Goal: Task Accomplishment & Management: Use online tool/utility

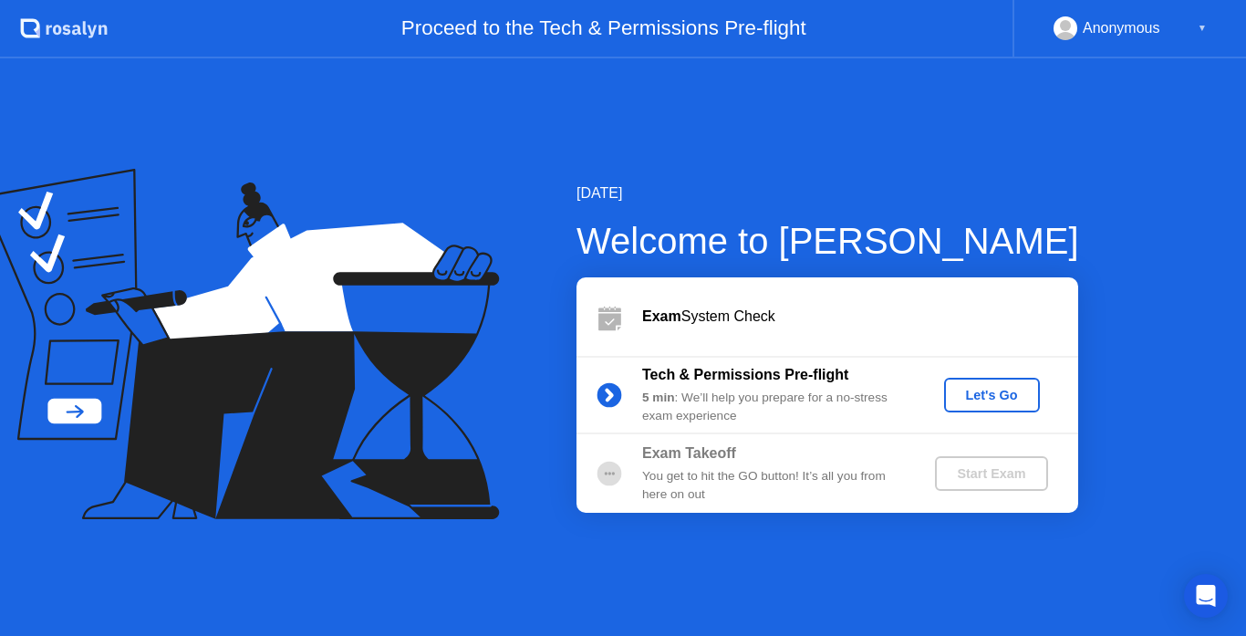
click at [993, 400] on div "Let's Go" at bounding box center [991, 395] width 81 height 15
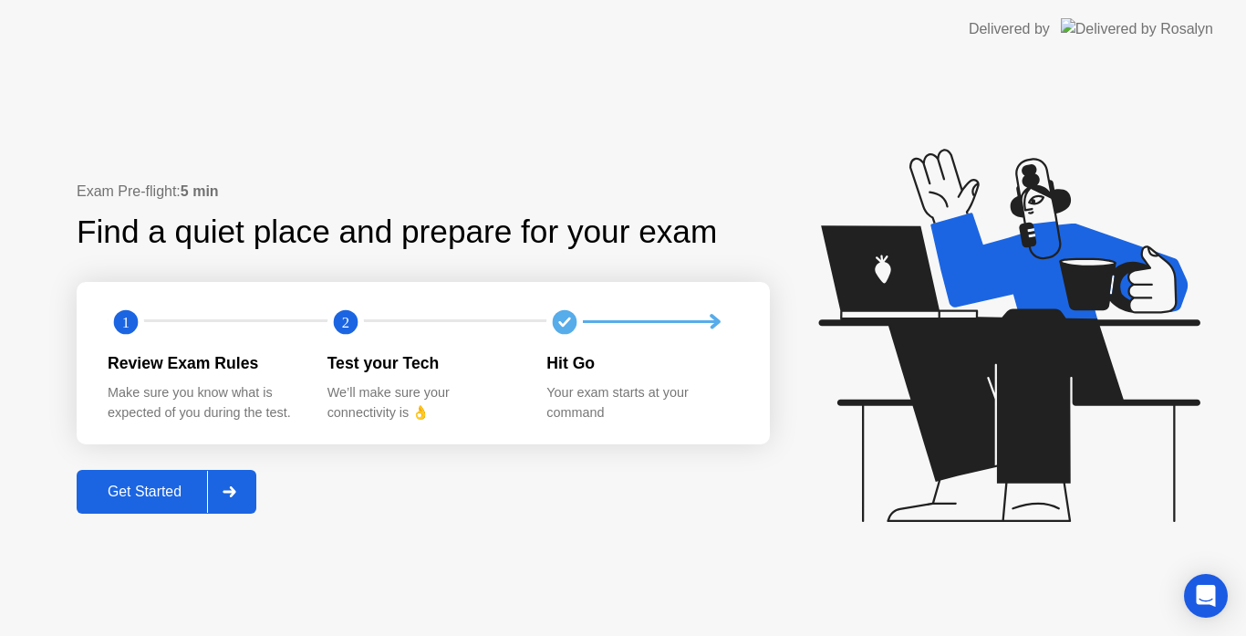
click at [160, 495] on div "Get Started" at bounding box center [144, 491] width 125 height 16
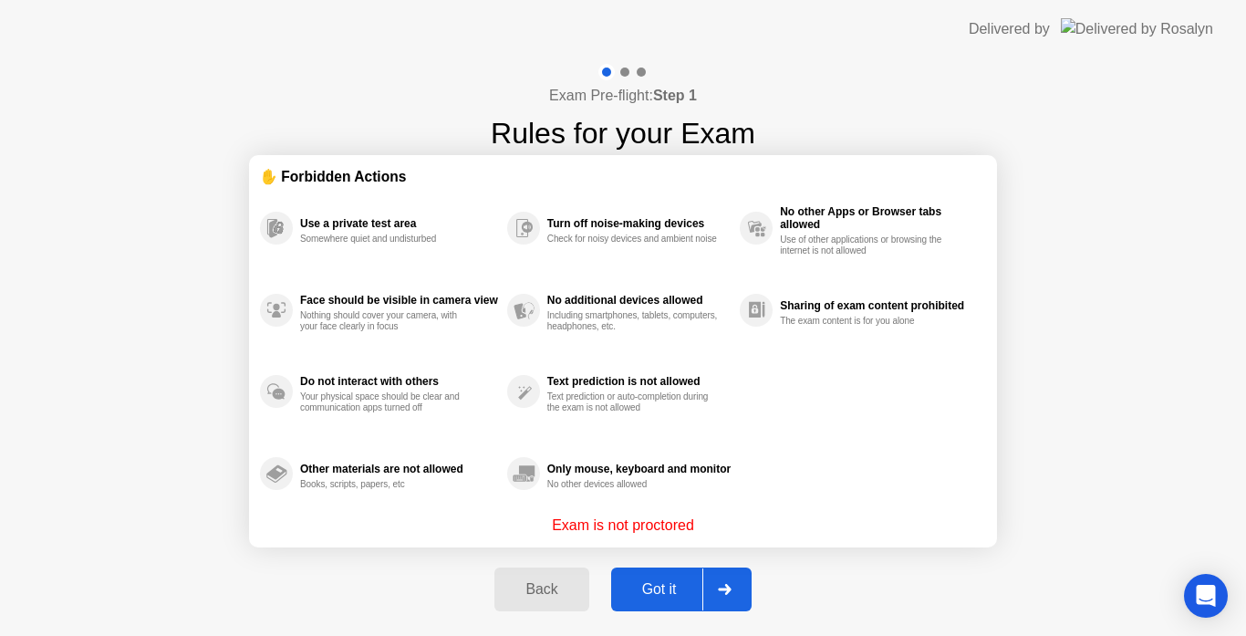
click at [670, 584] on div "Got it" at bounding box center [659, 589] width 86 height 16
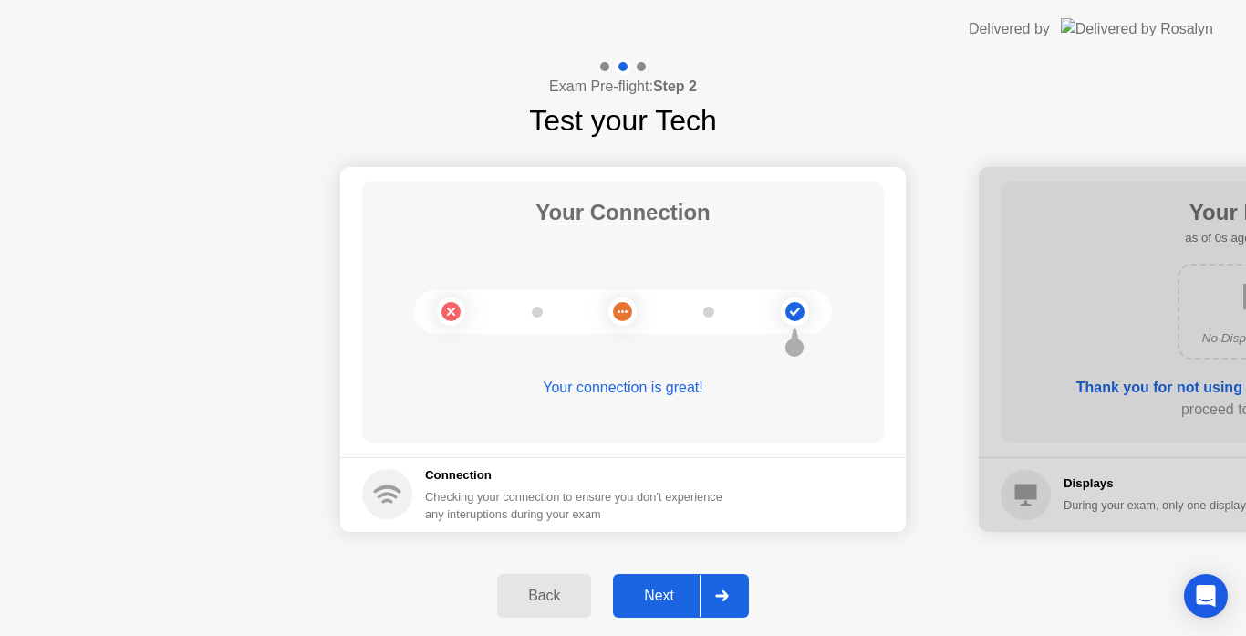
click at [684, 598] on div "Next" at bounding box center [658, 595] width 81 height 16
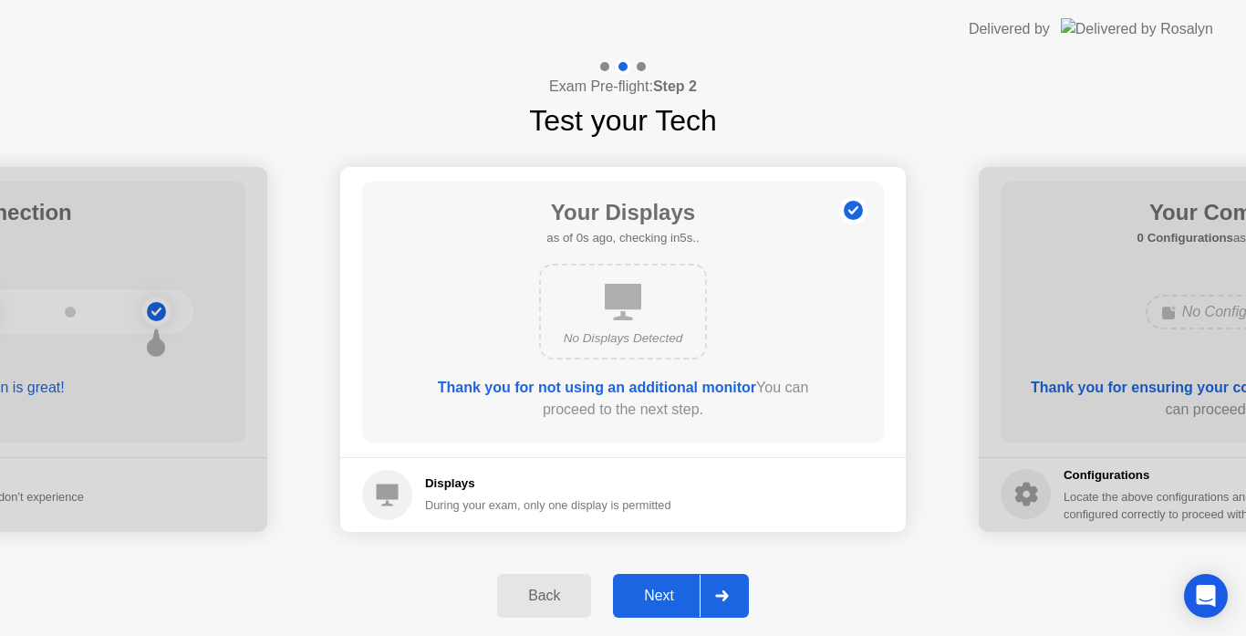
click at [684, 598] on div "Next" at bounding box center [658, 595] width 81 height 16
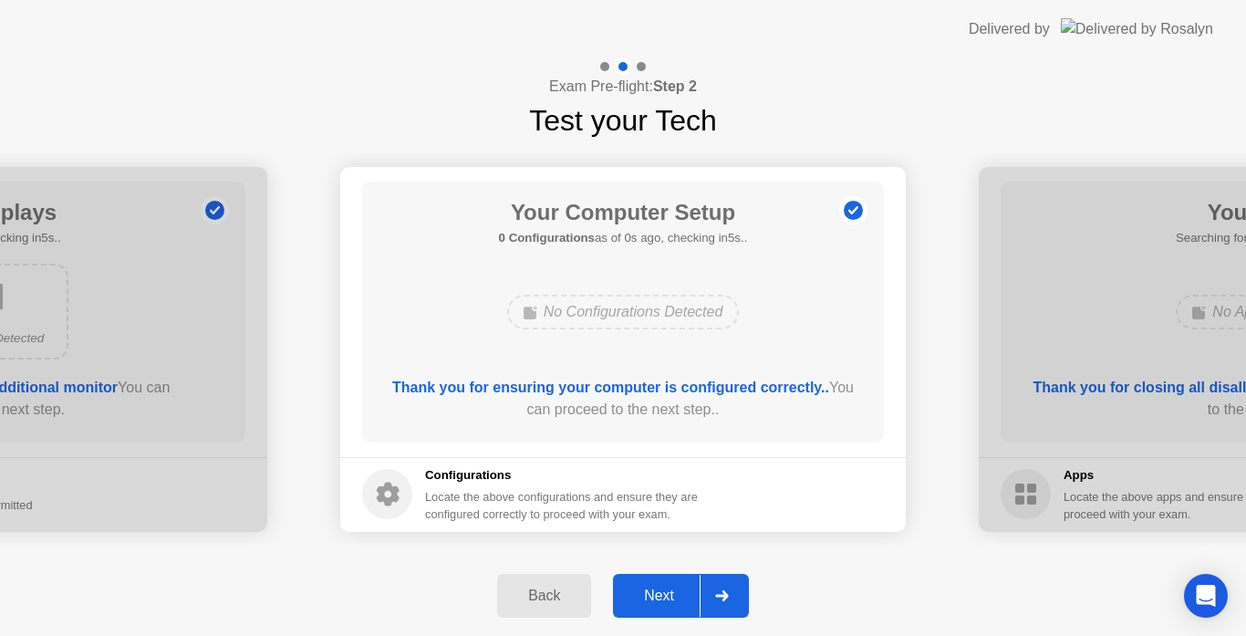
click at [684, 598] on div "Next" at bounding box center [658, 595] width 81 height 16
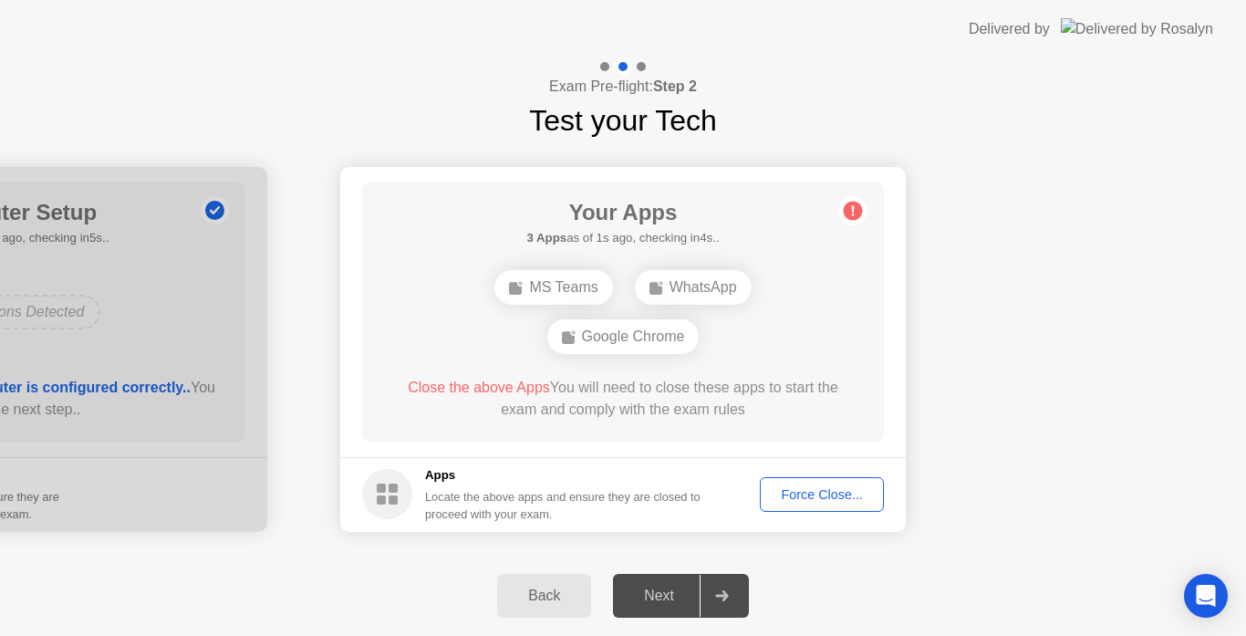
click at [817, 498] on div "Force Close..." at bounding box center [821, 494] width 111 height 15
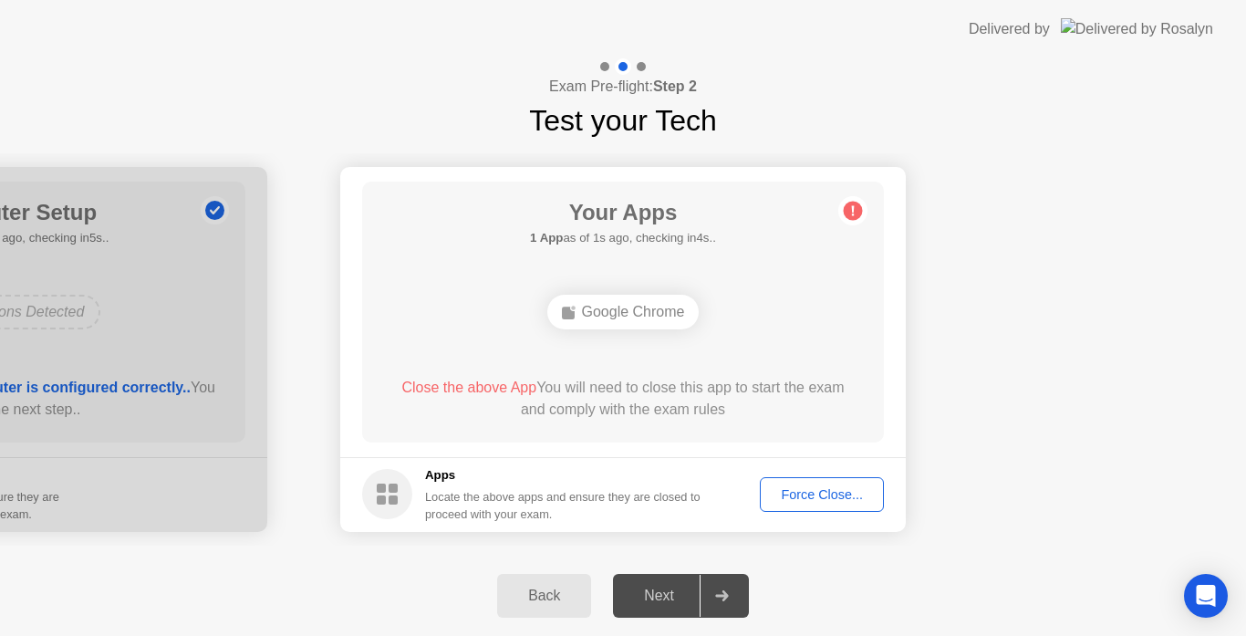
click at [853, 494] on div "Force Close..." at bounding box center [821, 494] width 111 height 15
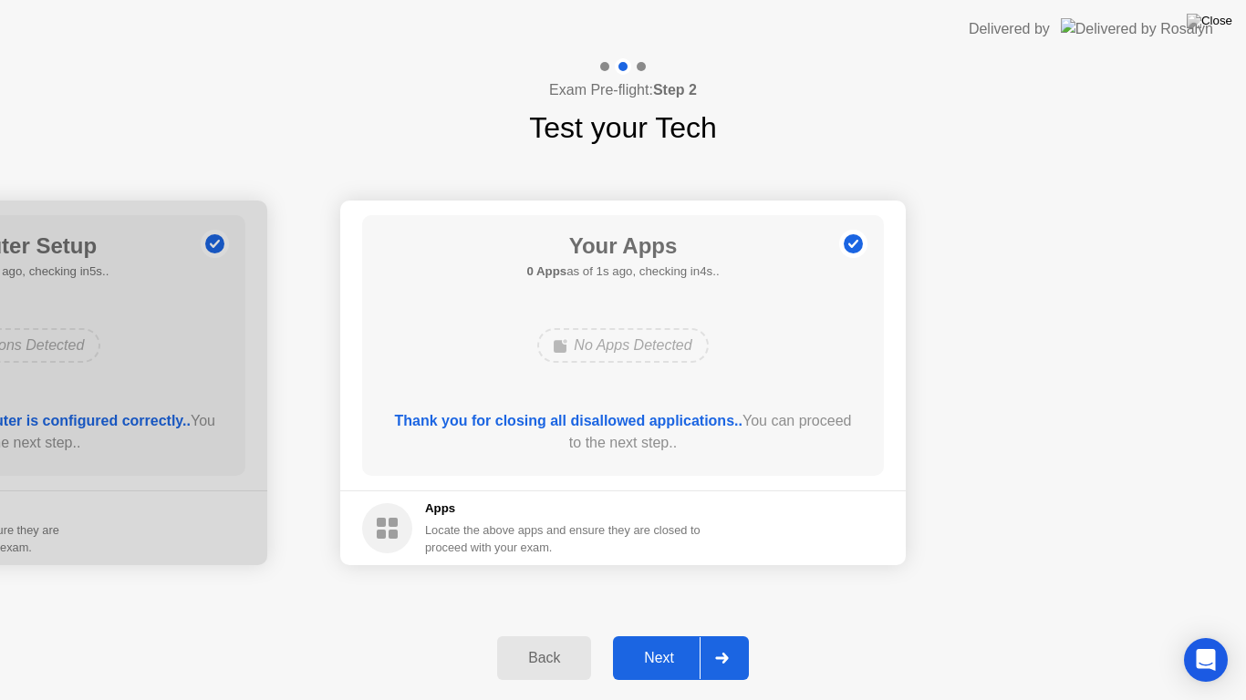
click at [661, 635] on div "Next" at bounding box center [658, 658] width 81 height 16
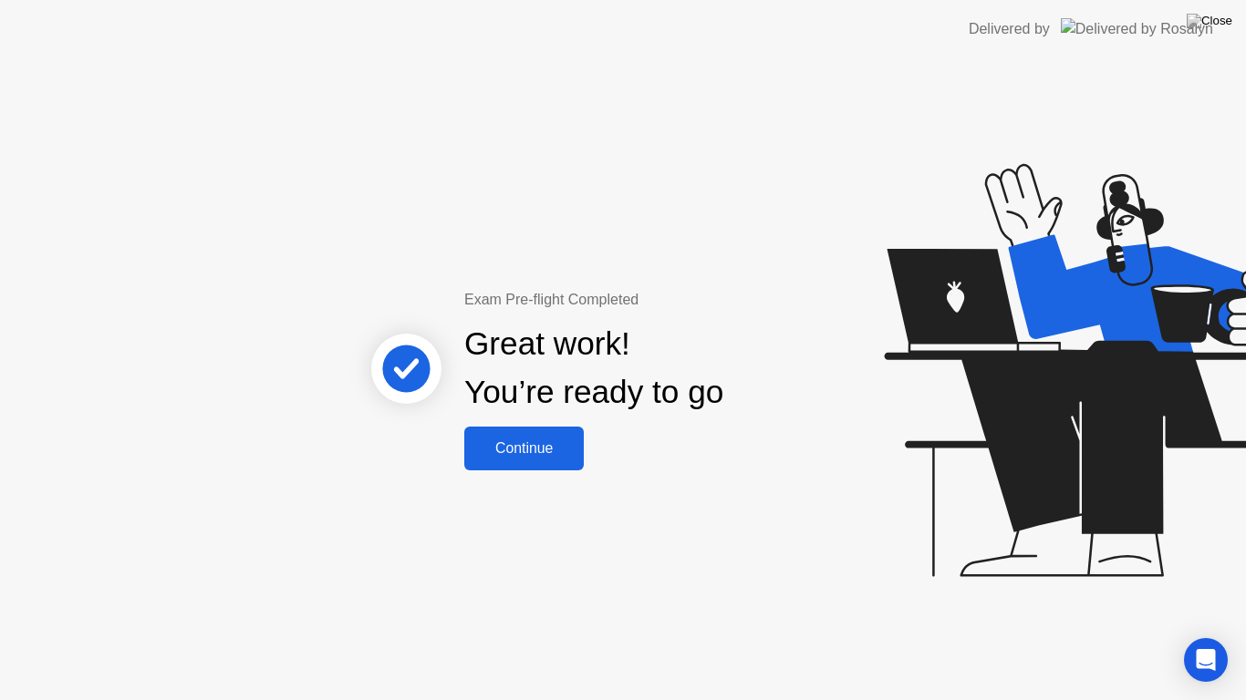
click at [503, 455] on div "Continue" at bounding box center [524, 448] width 109 height 16
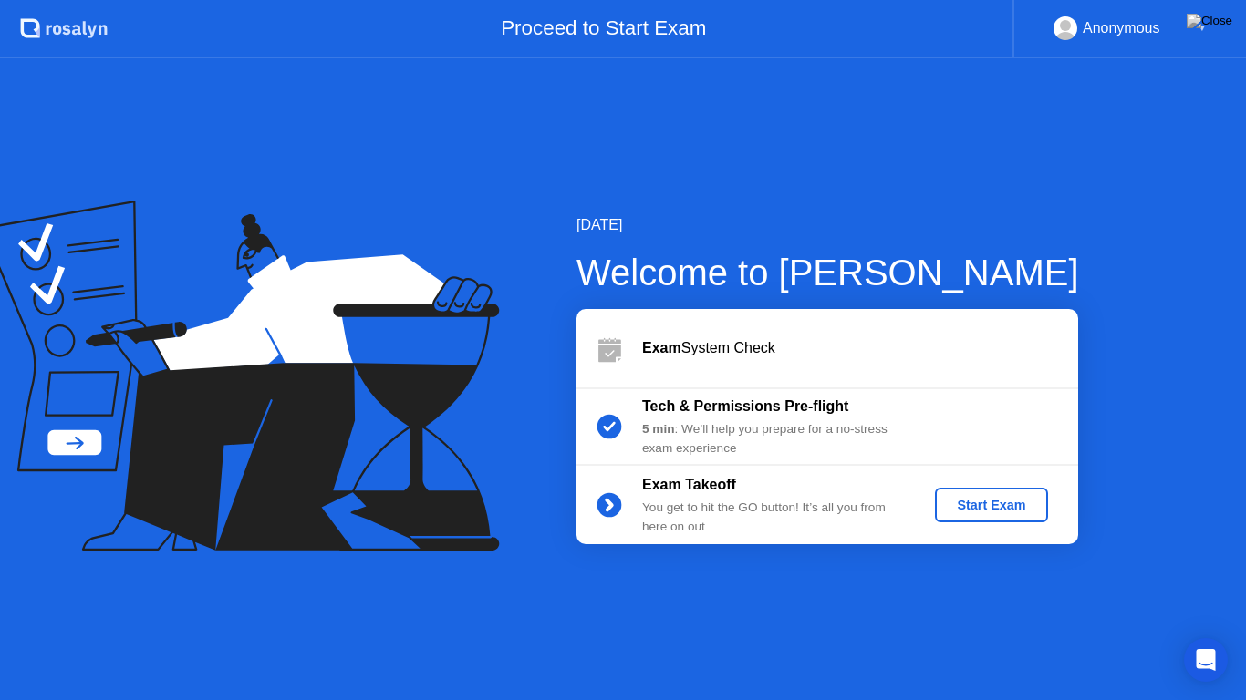
click at [987, 511] on div "Start Exam" at bounding box center [991, 505] width 98 height 15
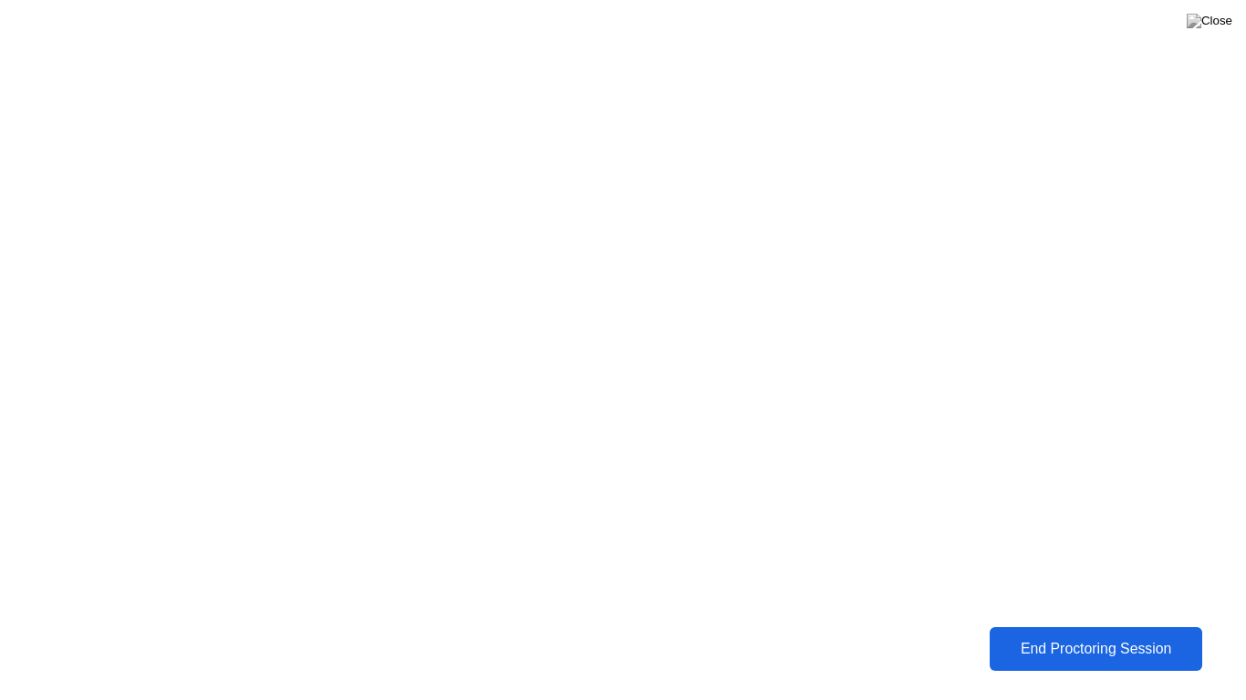
click at [1089, 635] on div "End Proctoring Session" at bounding box center [1096, 649] width 202 height 16
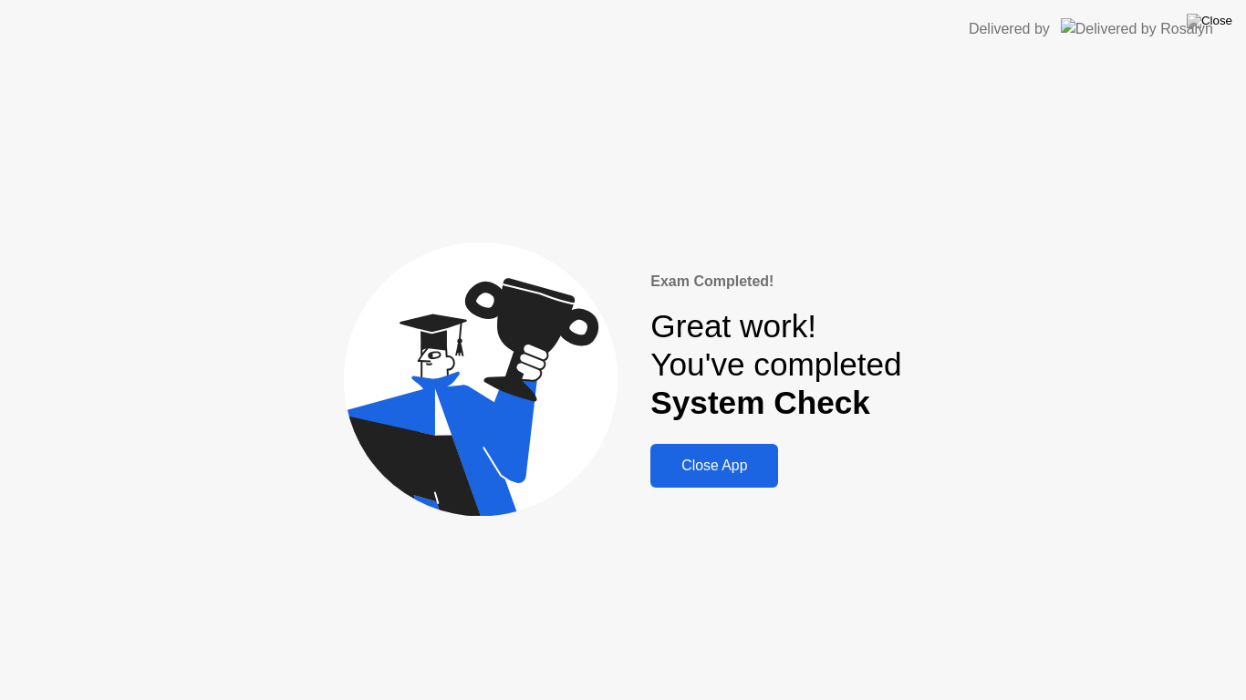
click at [755, 460] on div "Close App" at bounding box center [714, 466] width 117 height 16
